Goal: Information Seeking & Learning: Learn about a topic

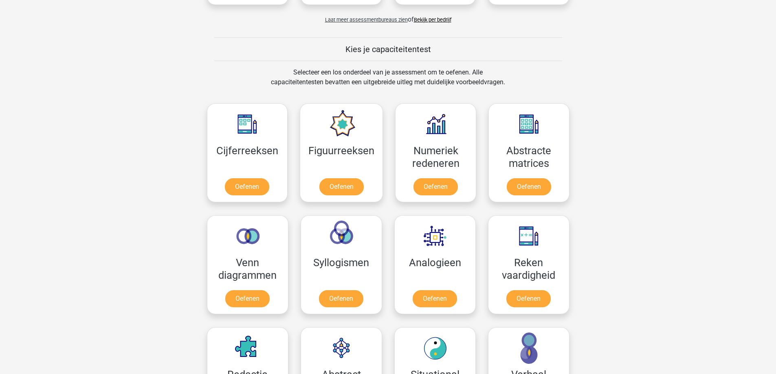
scroll to position [285, 0]
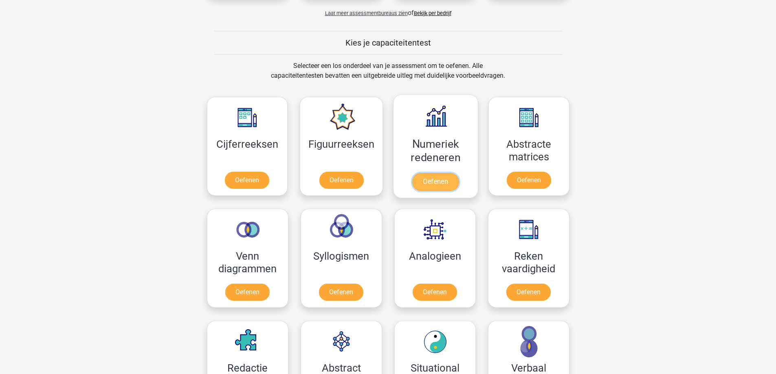
click at [437, 180] on link "Oefenen" at bounding box center [435, 182] width 46 height 18
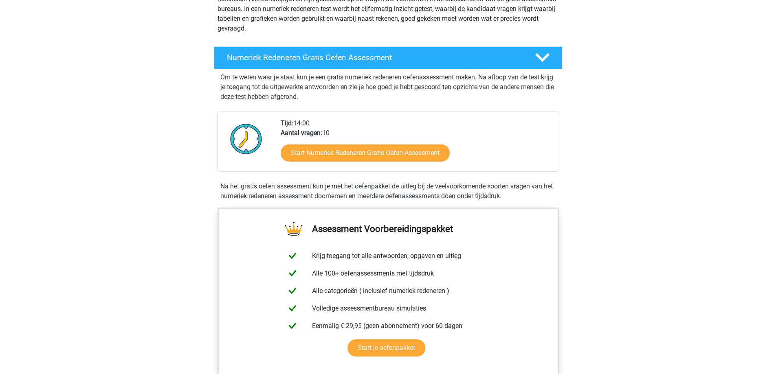
scroll to position [122, 0]
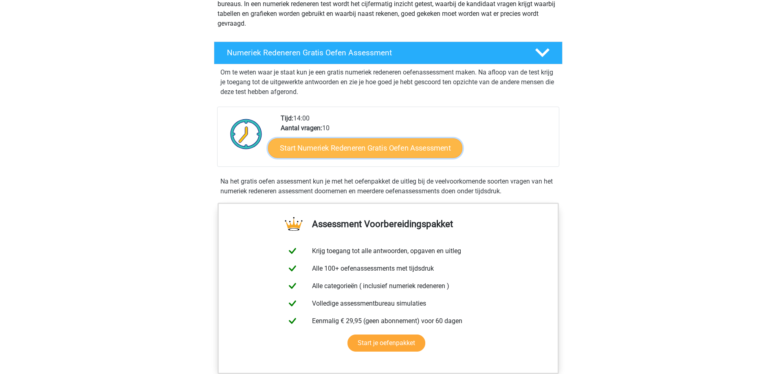
click at [354, 148] on link "Start Numeriek Redeneren Gratis Oefen Assessment" at bounding box center [365, 148] width 194 height 20
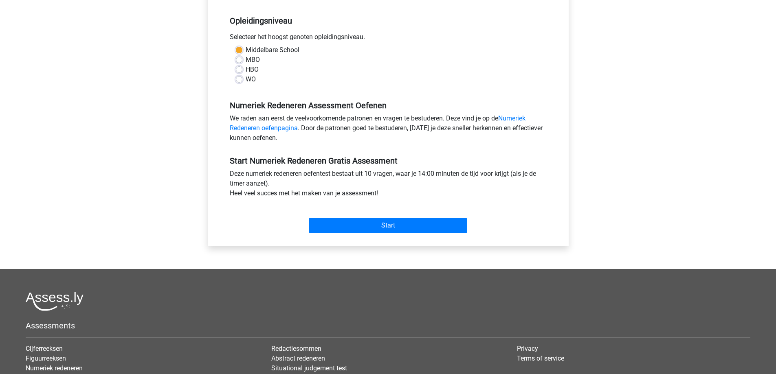
scroll to position [163, 0]
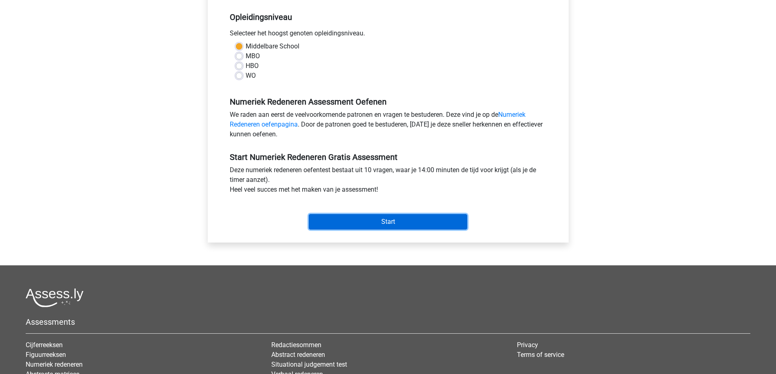
click at [395, 224] on input "Start" at bounding box center [388, 221] width 158 height 15
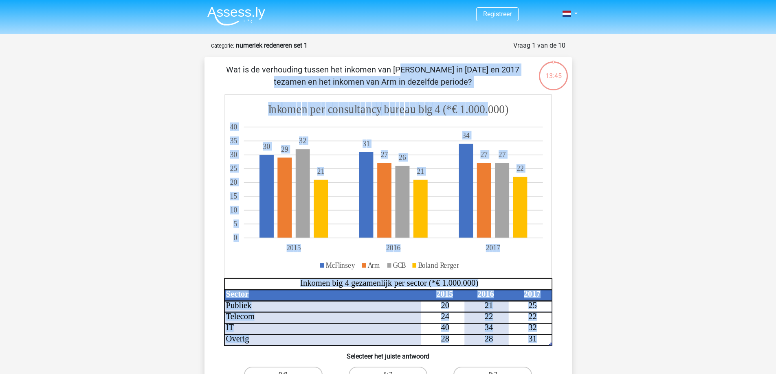
drag, startPoint x: 219, startPoint y: 68, endPoint x: 487, endPoint y: 112, distance: 271.2
click at [487, 112] on div "Wat is de verhouding tussen het inkomen van McFlinsey in 2015 en 2017 tezamen e…" at bounding box center [388, 250] width 361 height 373
copy div "Wat is de verhouding tussen het inkomen van McFlinsey in 2015 en 2017 tezamen e…"
